Goal: Use online tool/utility: Utilize a website feature to perform a specific function

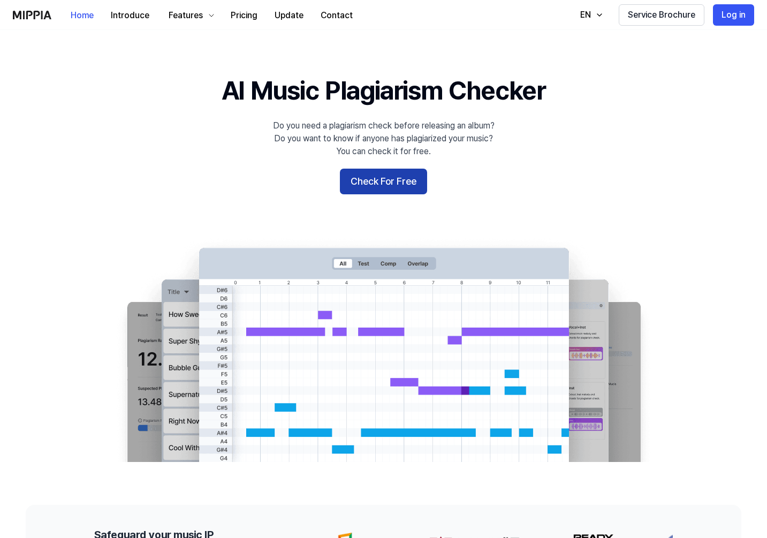
click at [359, 185] on button "Check For Free" at bounding box center [383, 182] width 87 height 26
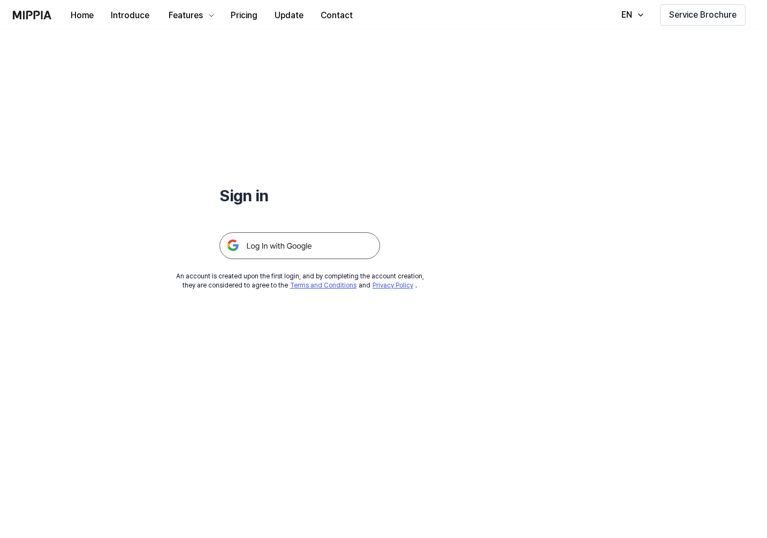
click at [290, 243] on img at bounding box center [299, 245] width 160 height 27
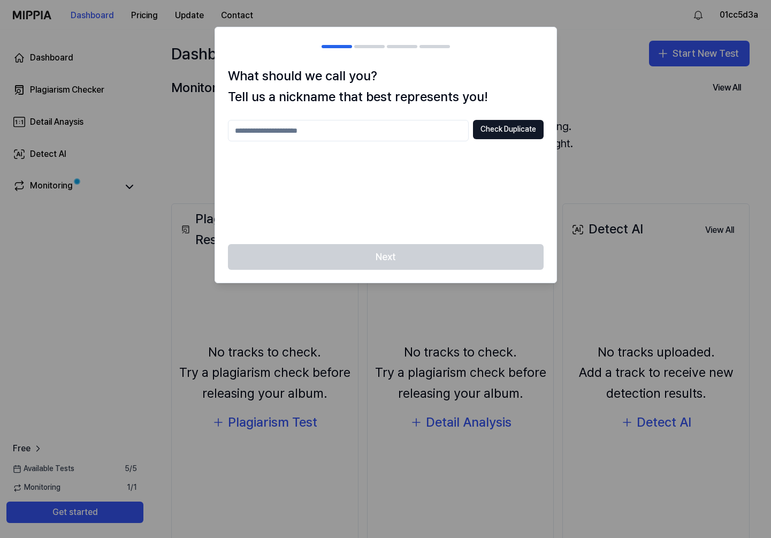
click at [428, 128] on input "text" at bounding box center [348, 130] width 241 height 21
type input "***"
click at [522, 130] on button "Check Duplicate" at bounding box center [508, 129] width 71 height 19
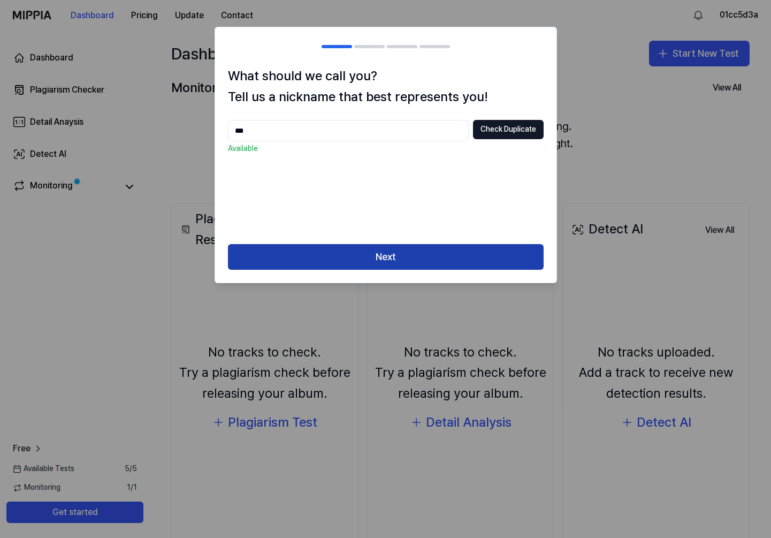
click at [437, 257] on button "Next" at bounding box center [386, 257] width 316 height 26
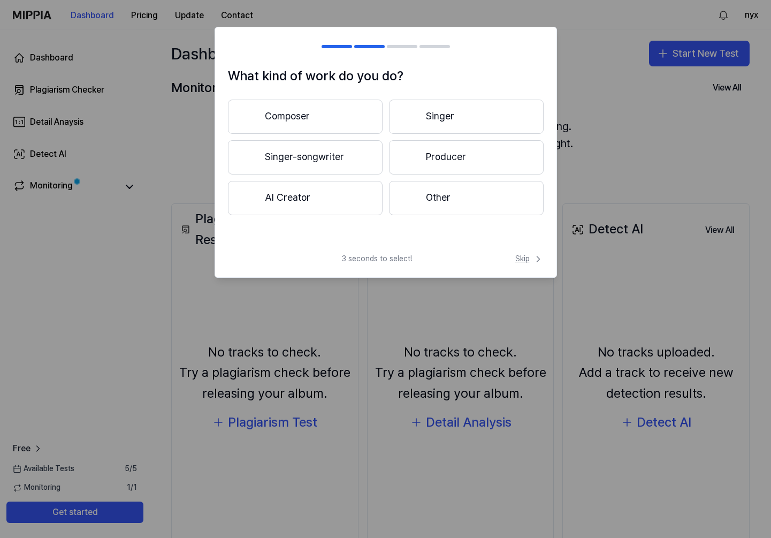
click at [521, 258] on span "Skip" at bounding box center [529, 259] width 28 height 11
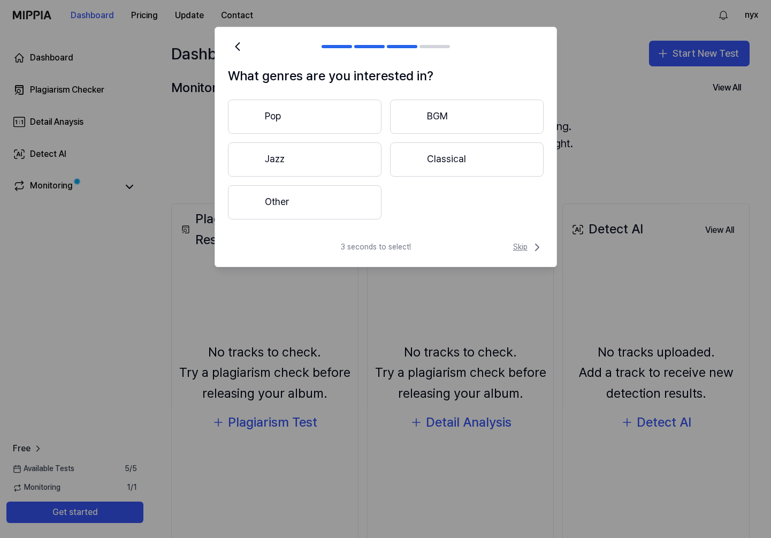
click at [521, 248] on span "Skip" at bounding box center [528, 247] width 30 height 13
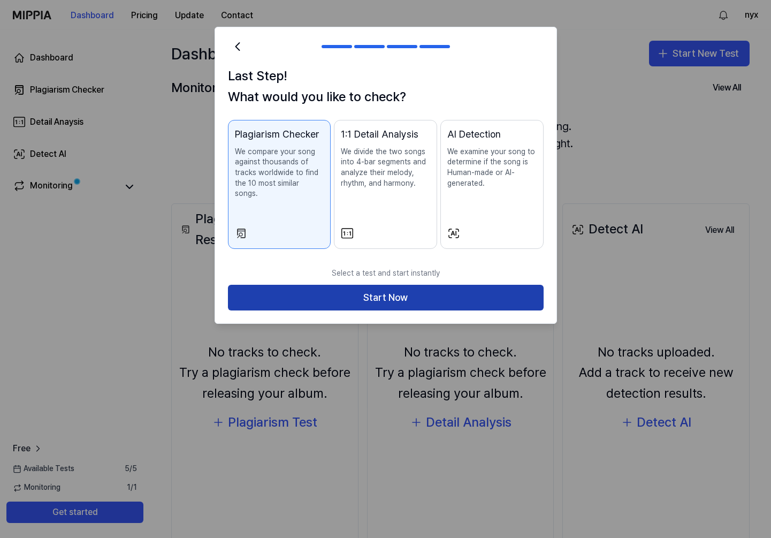
click at [382, 285] on button "Start Now" at bounding box center [386, 298] width 316 height 26
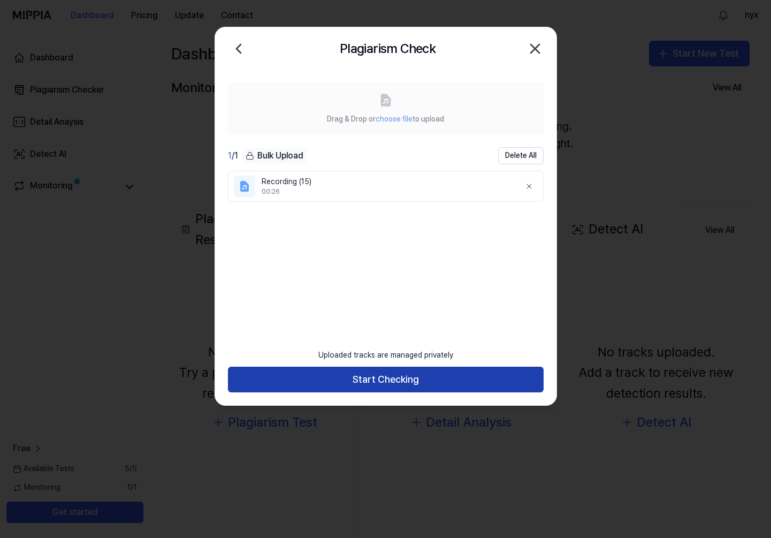
click at [368, 375] on button "Start Checking" at bounding box center [386, 379] width 316 height 26
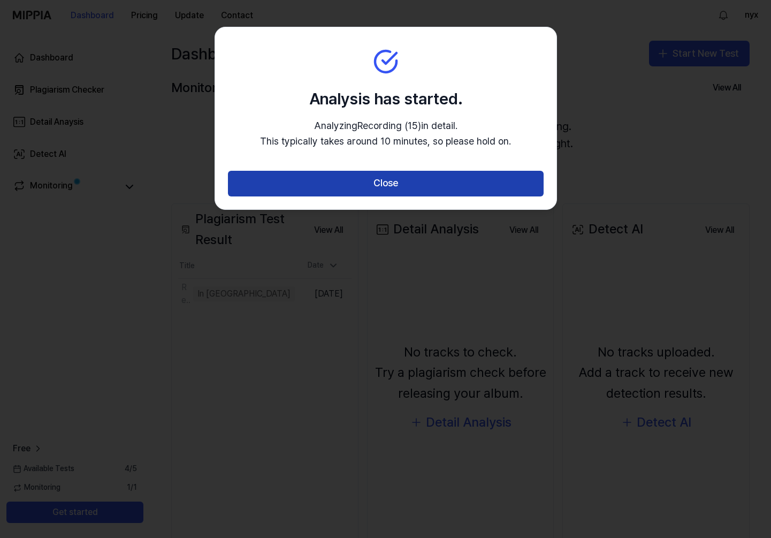
click at [359, 182] on button "Close" at bounding box center [386, 184] width 316 height 26
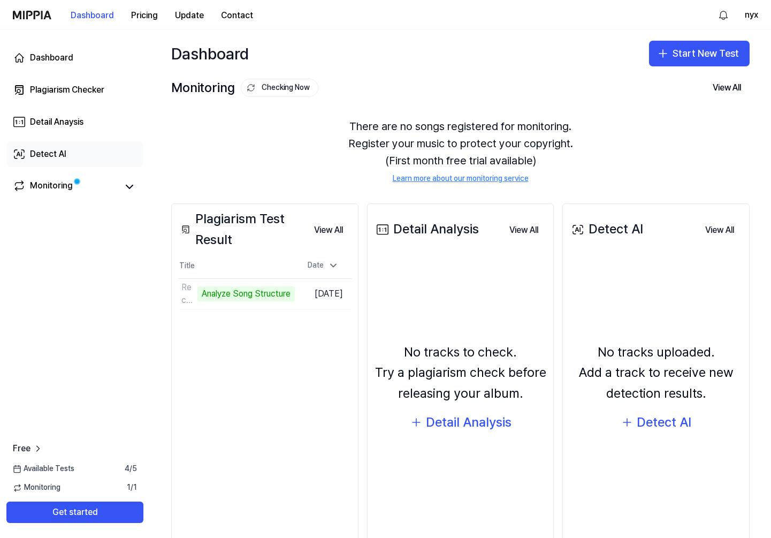
click at [39, 159] on div "Detect AI" at bounding box center [48, 154] width 36 height 13
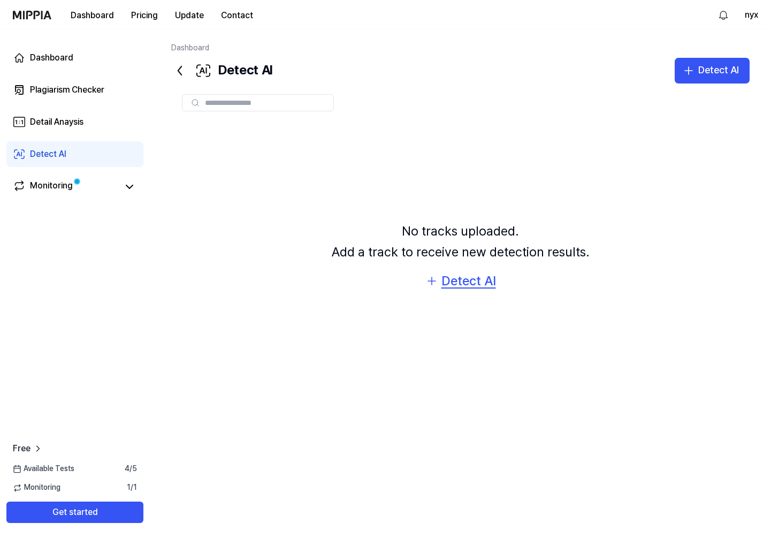
click at [450, 282] on div "Detect AI" at bounding box center [468, 281] width 55 height 20
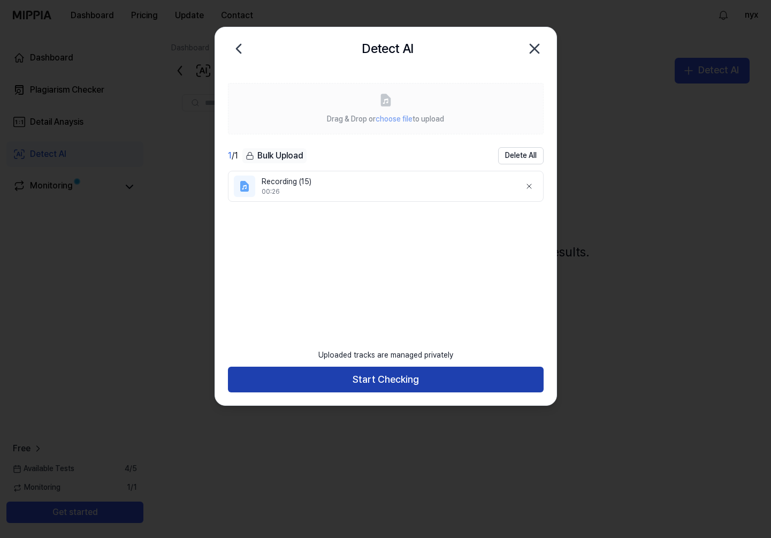
click at [403, 373] on button "Start Checking" at bounding box center [386, 379] width 316 height 26
